Goal: Navigation & Orientation: Find specific page/section

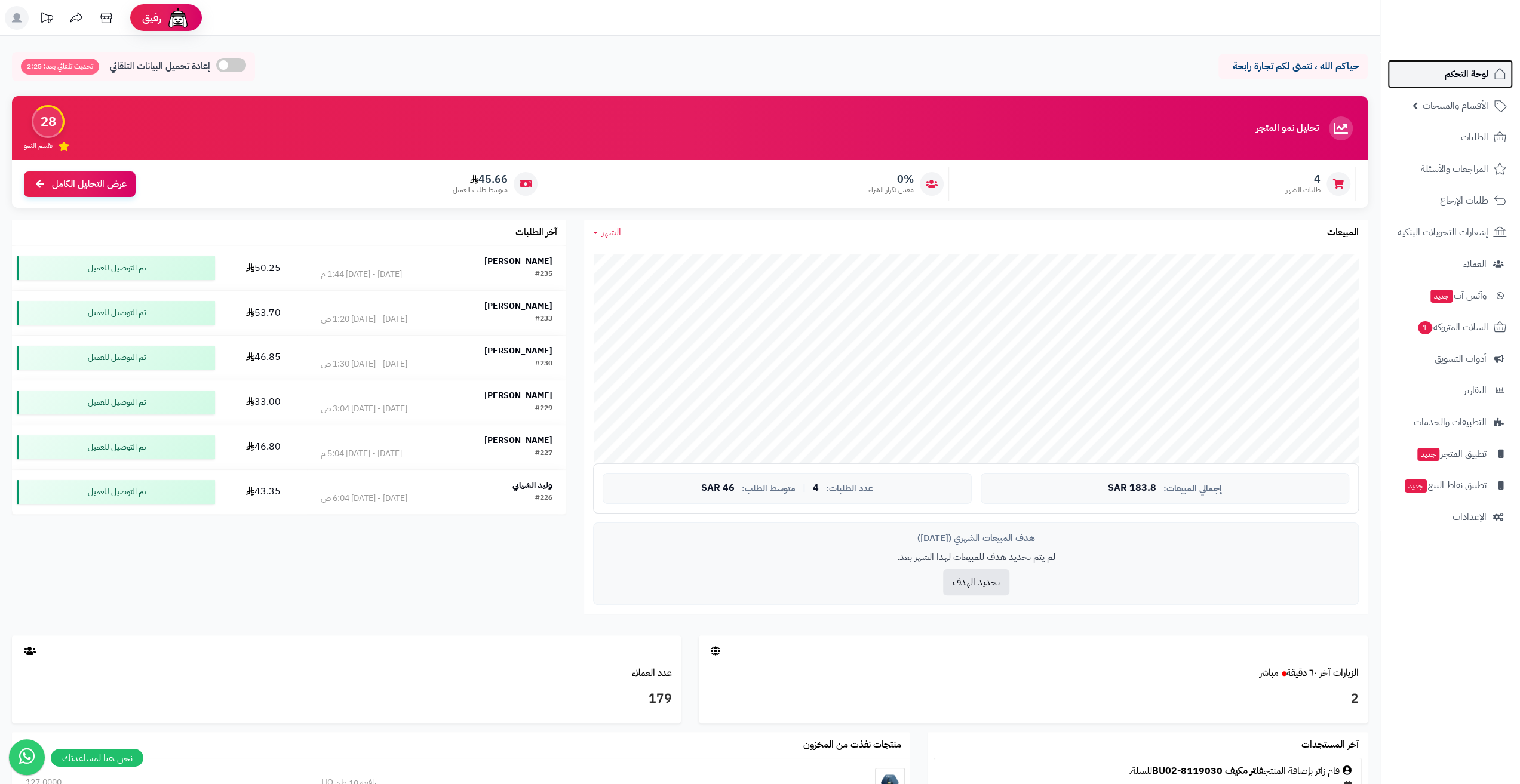
click at [1454, 74] on span "لوحة التحكم" at bounding box center [1467, 73] width 44 height 17
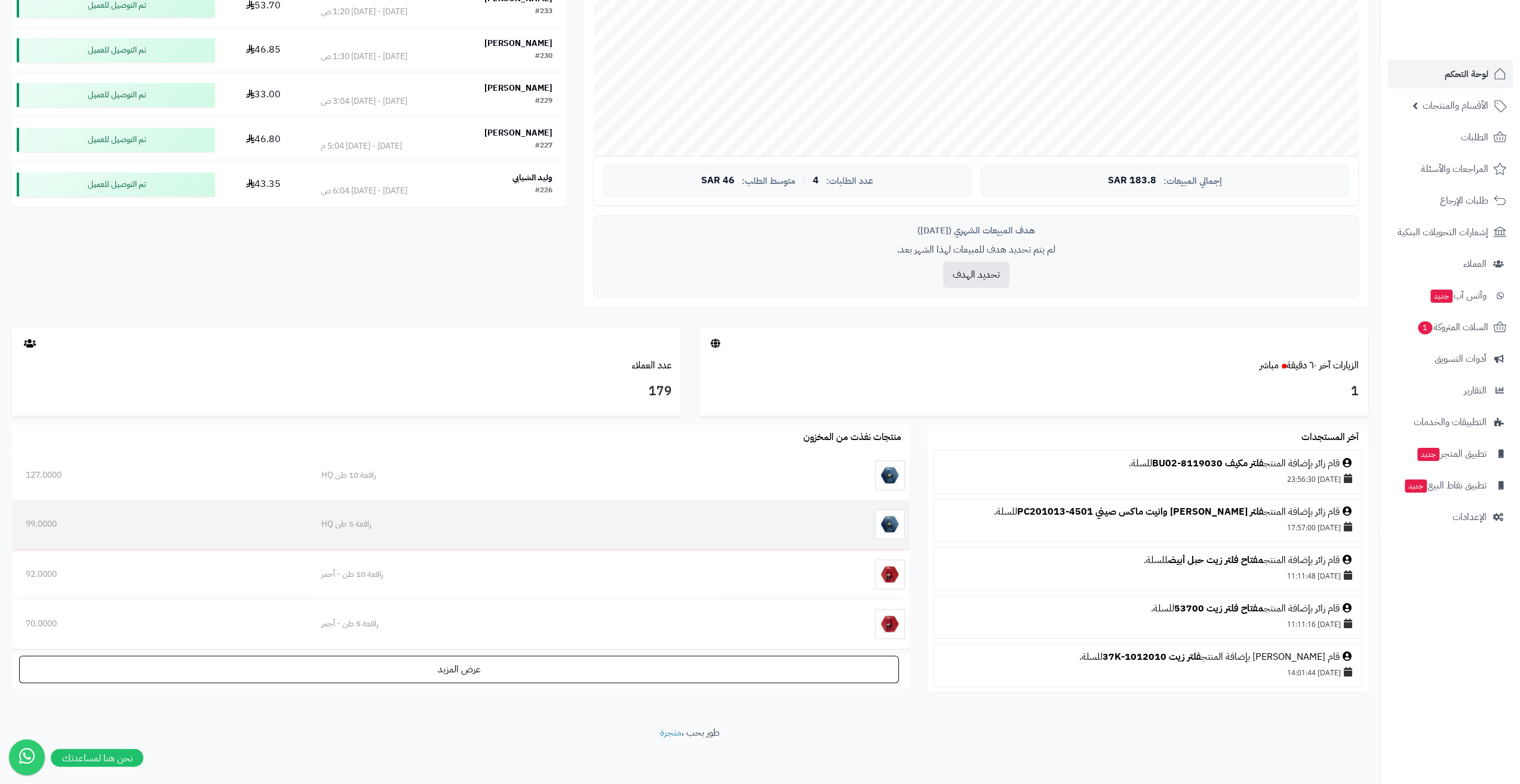
scroll to position [308, 0]
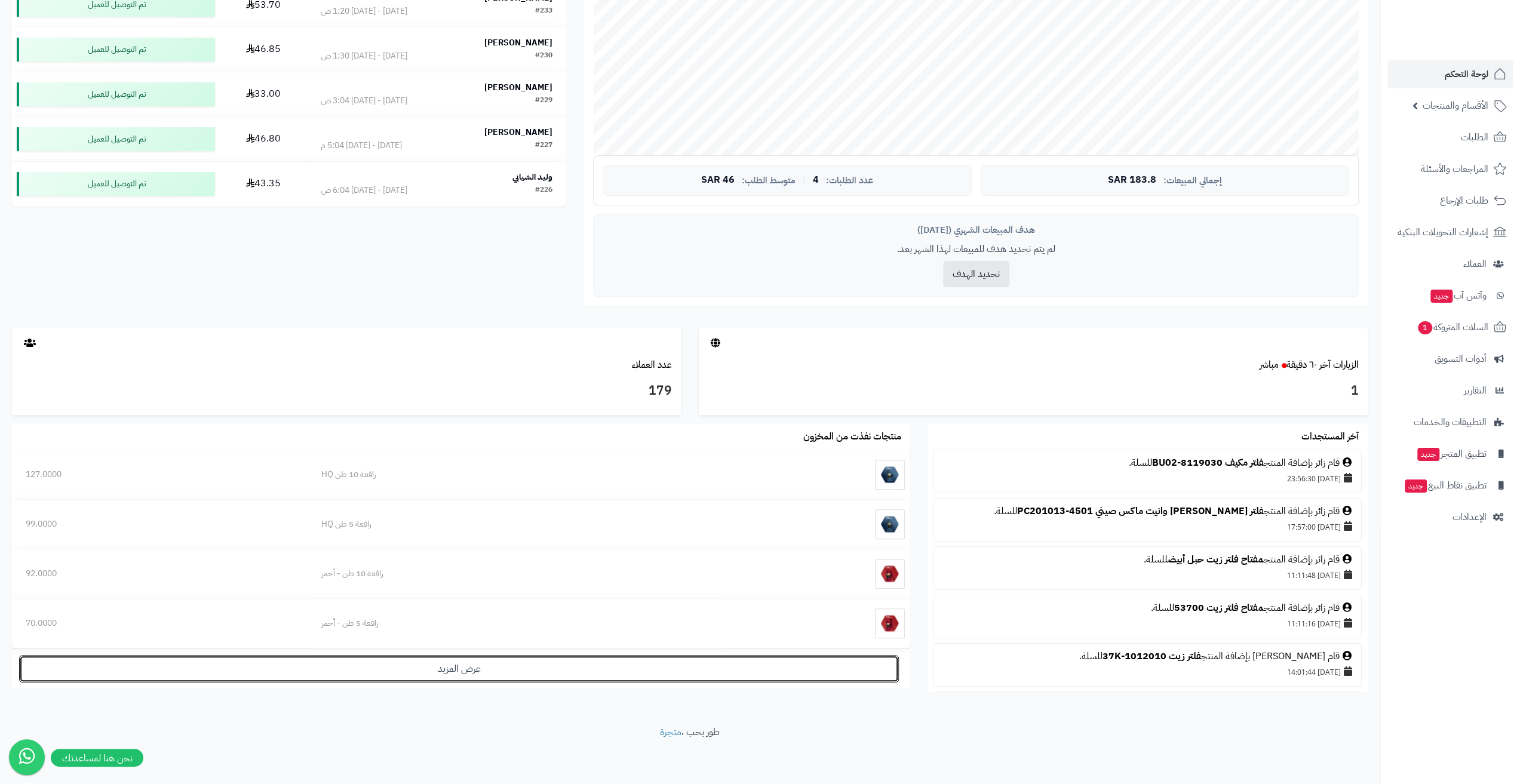
click at [616, 661] on link "عرض المزيد" at bounding box center [459, 668] width 880 height 27
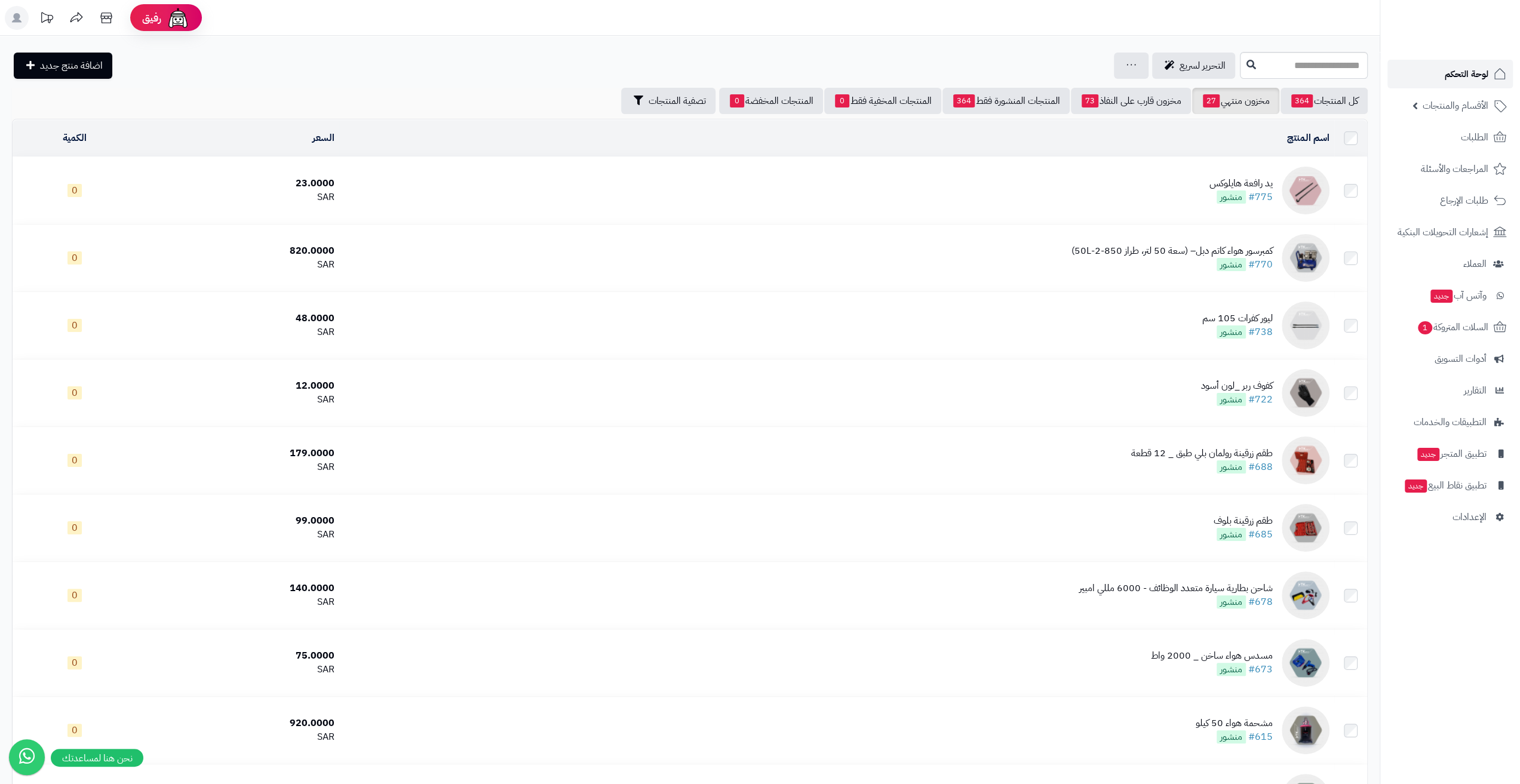
click at [1435, 71] on link "لوحة التحكم" at bounding box center [1450, 74] width 125 height 29
